Goal: Find contact information: Find contact information

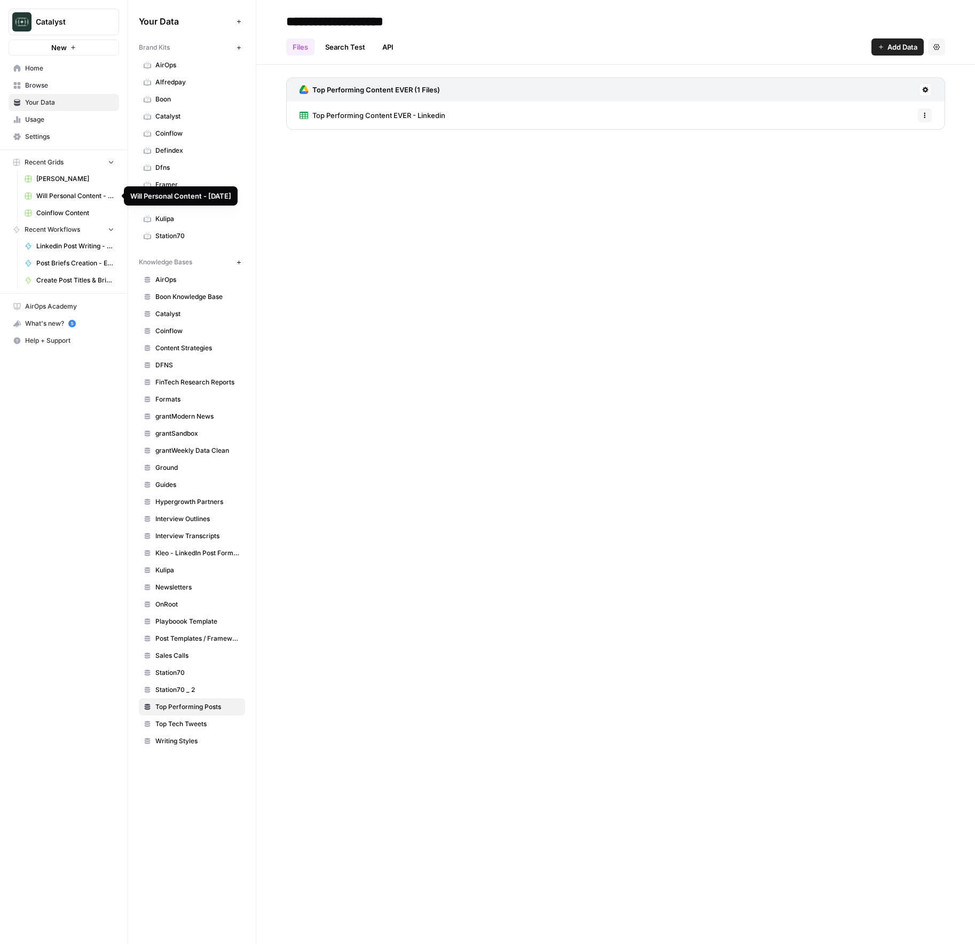
click at [64, 185] on link "[PERSON_NAME]" at bounding box center [69, 178] width 99 height 17
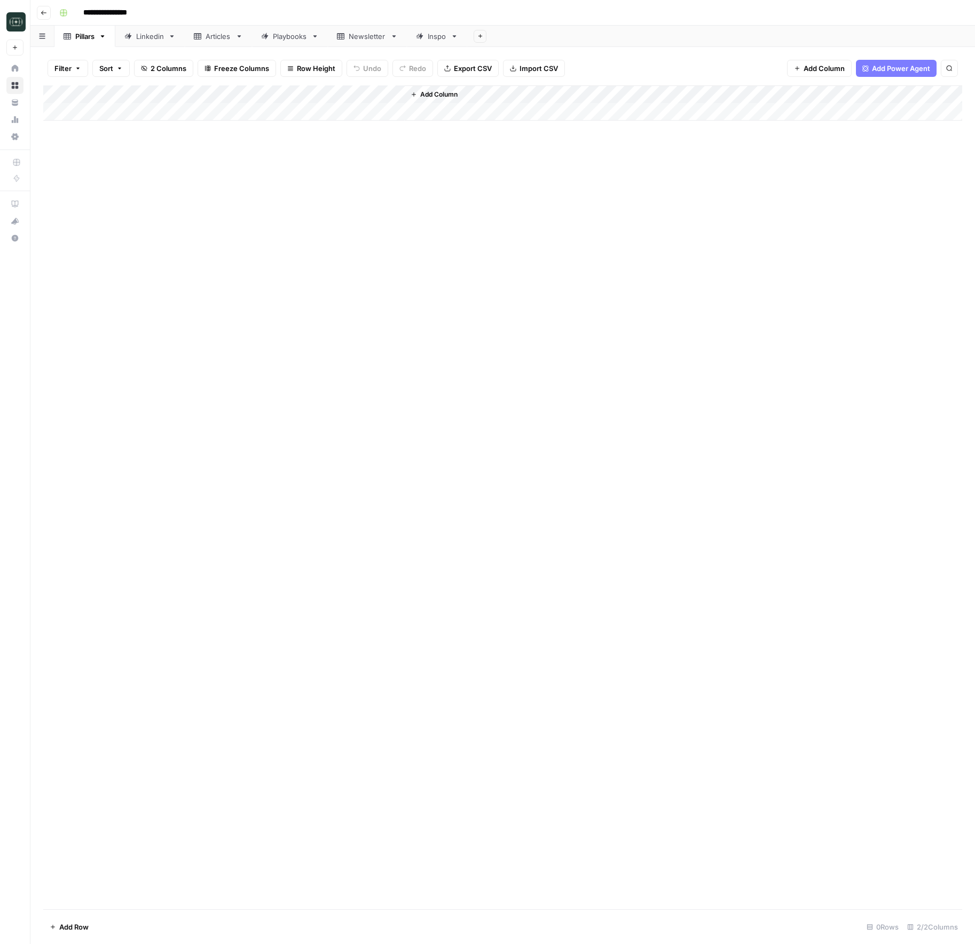
click at [156, 36] on div "Linkedin" at bounding box center [150, 36] width 28 height 11
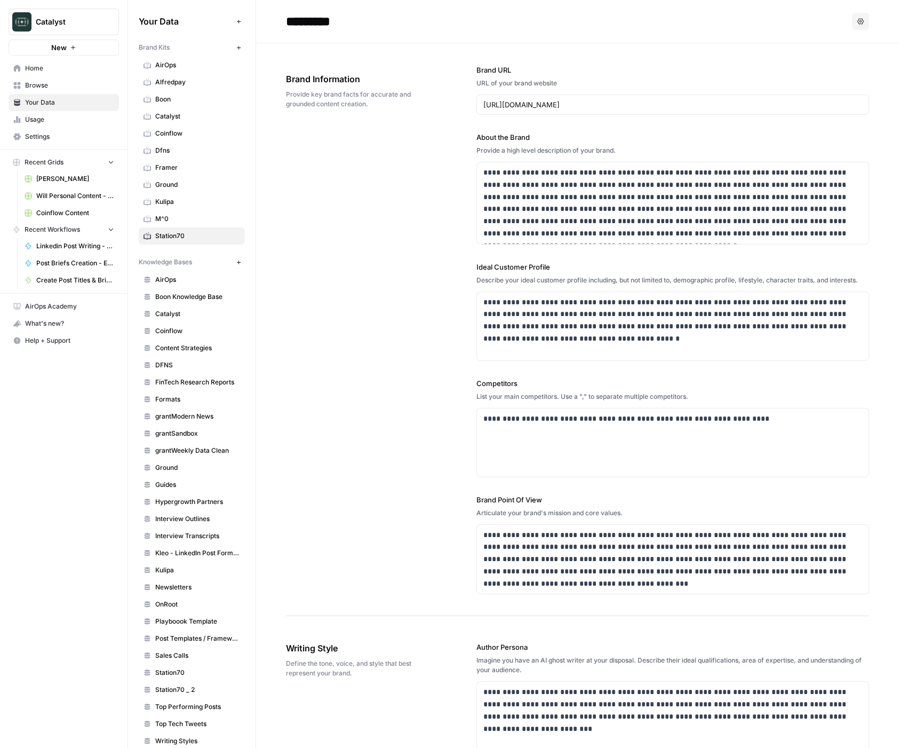
scroll to position [789, 0]
